Goal: Find specific page/section: Find specific page/section

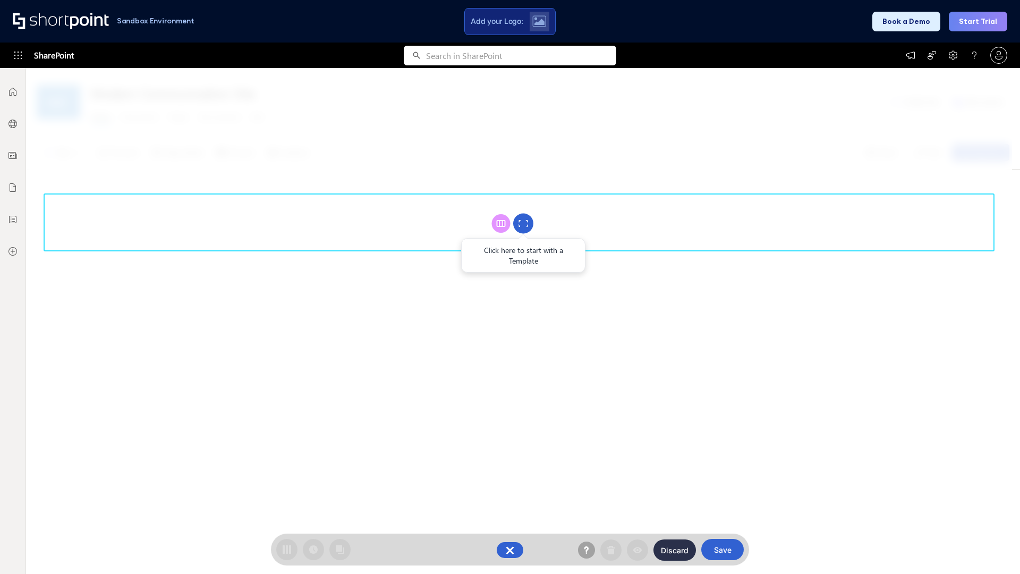
click at [523, 223] on circle at bounding box center [523, 224] width 20 height 20
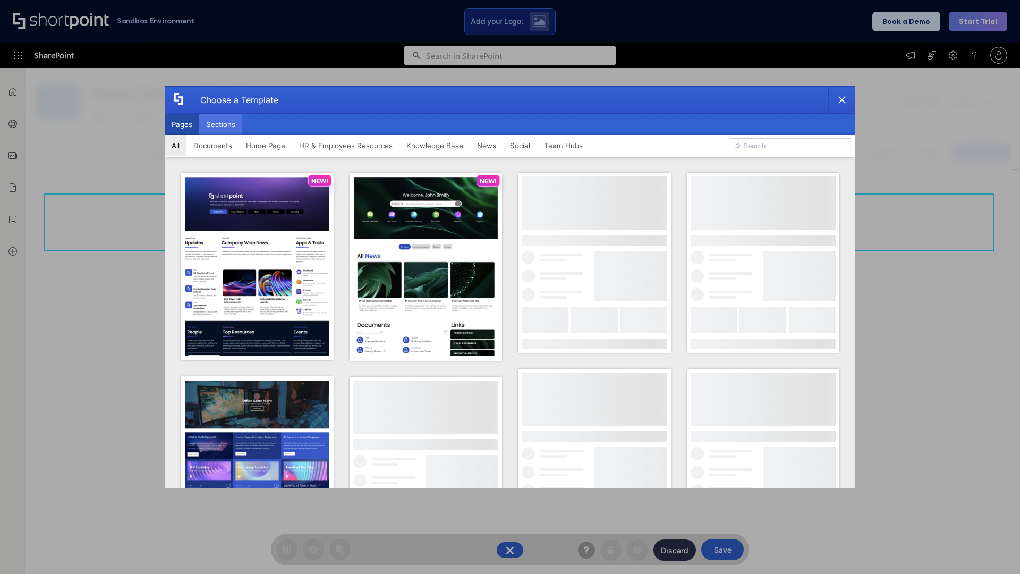
click at [221, 124] on button "Sections" at bounding box center [220, 124] width 43 height 21
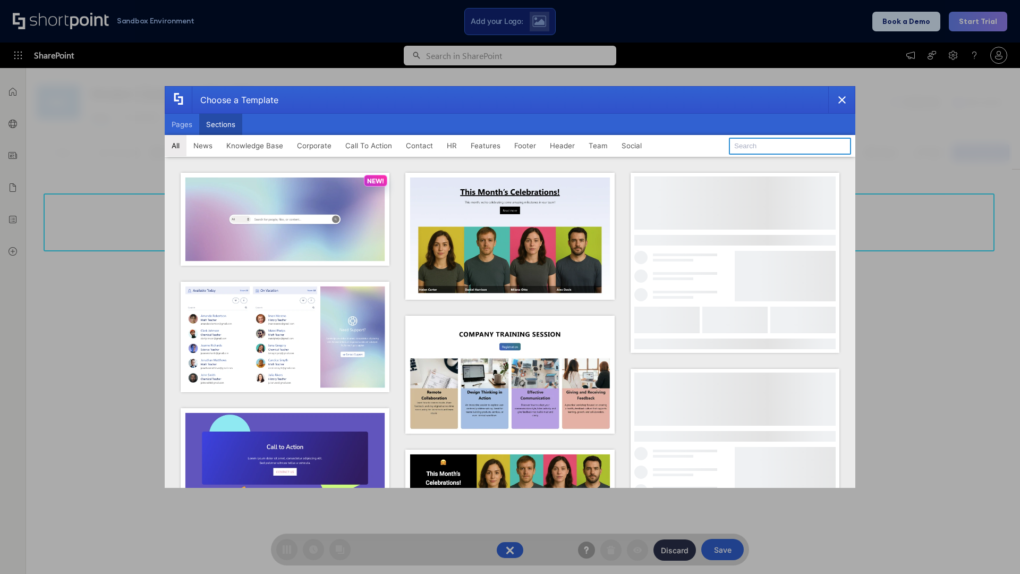
type input "Features Kit 3"
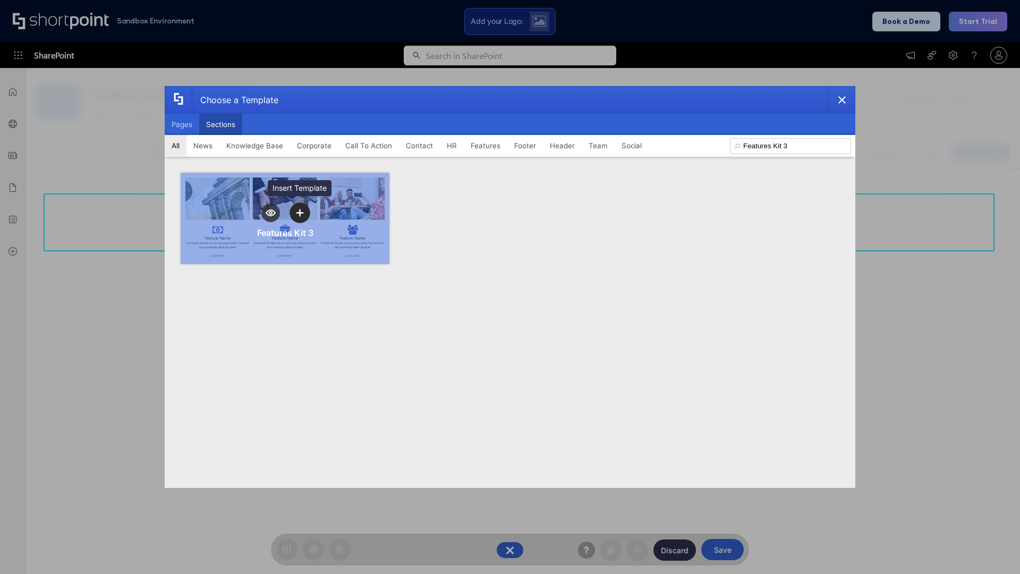
click at [300, 213] on icon "template selector" at bounding box center [299, 212] width 7 height 7
